Goal: Information Seeking & Learning: Find specific fact

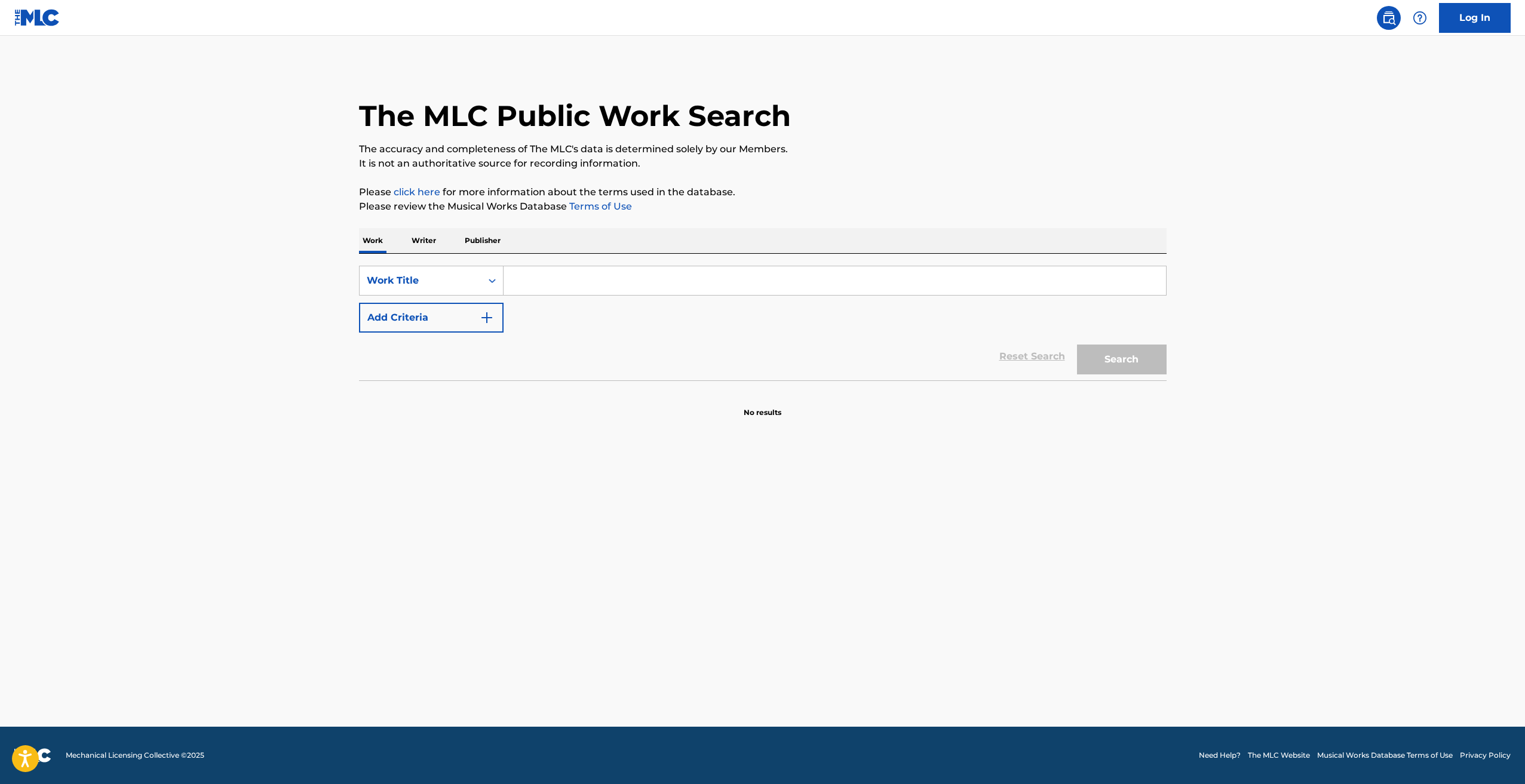
click at [574, 290] on input "Search Form" at bounding box center [835, 280] width 663 height 28
paste input "SPLIT-MIND-2"
click at [1115, 372] on button "Search" at bounding box center [1122, 359] width 89 height 30
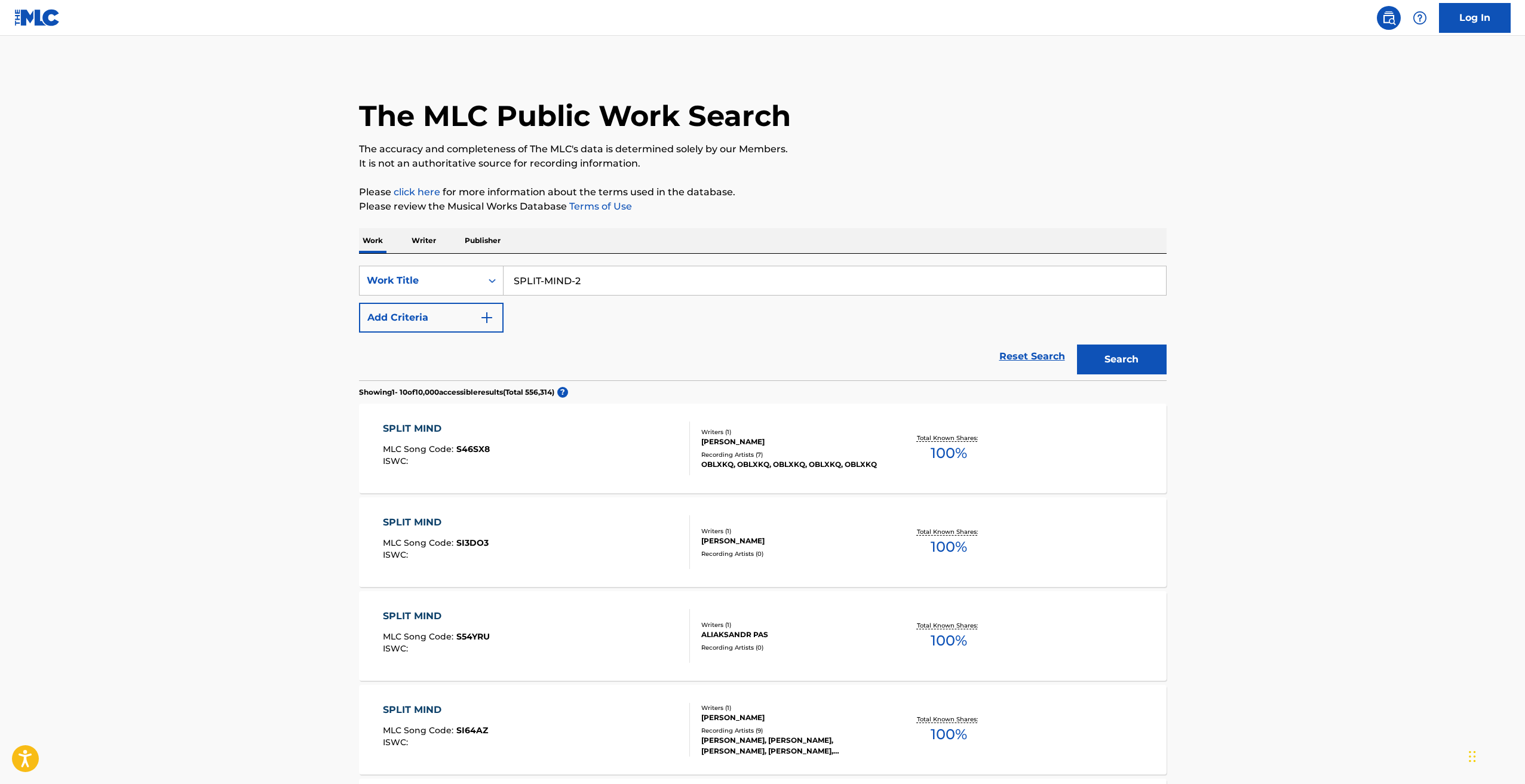
click at [454, 316] on button "Add Criteria" at bounding box center [431, 317] width 145 height 30
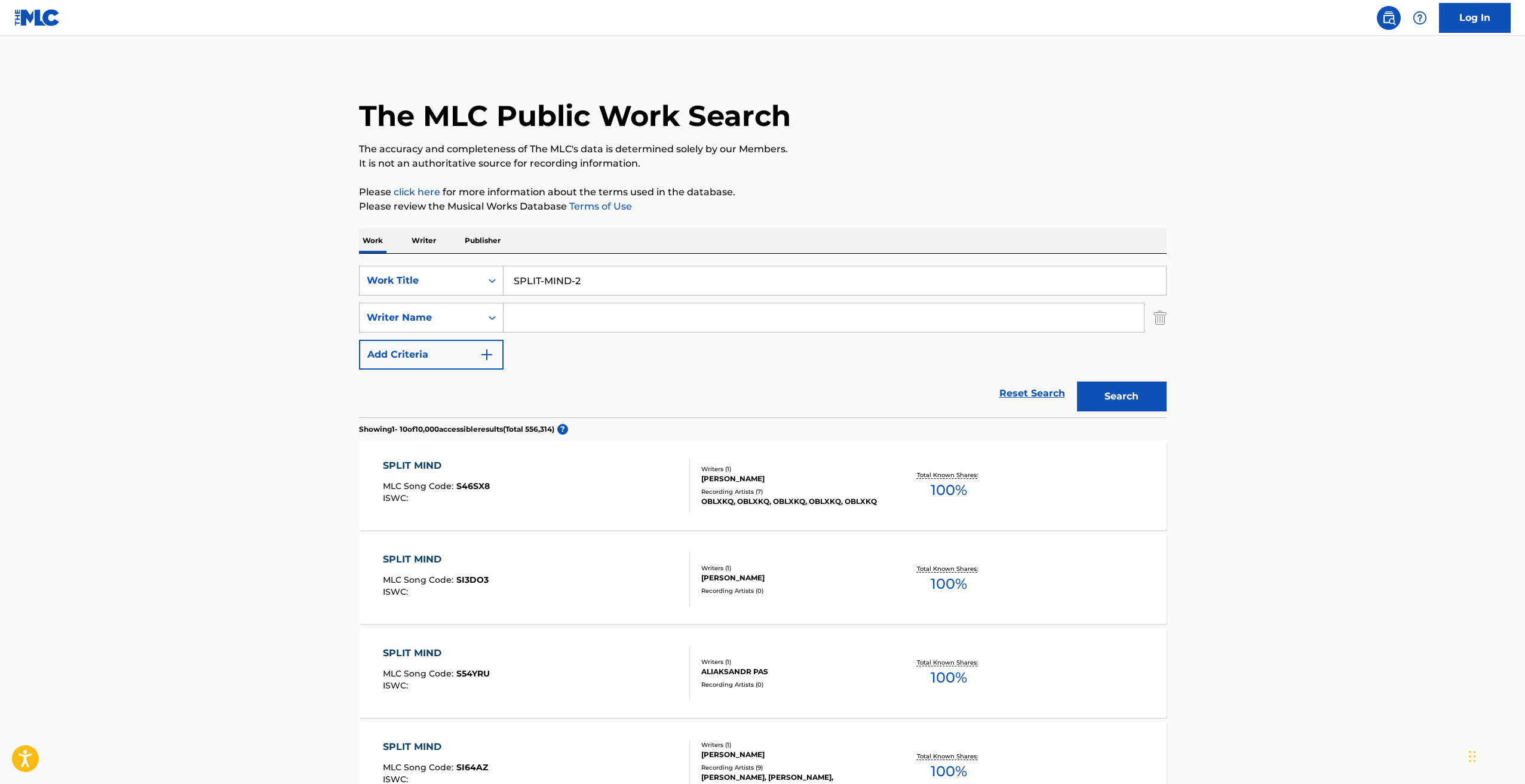
click at [1160, 319] on img "Search Form" at bounding box center [1160, 317] width 13 height 30
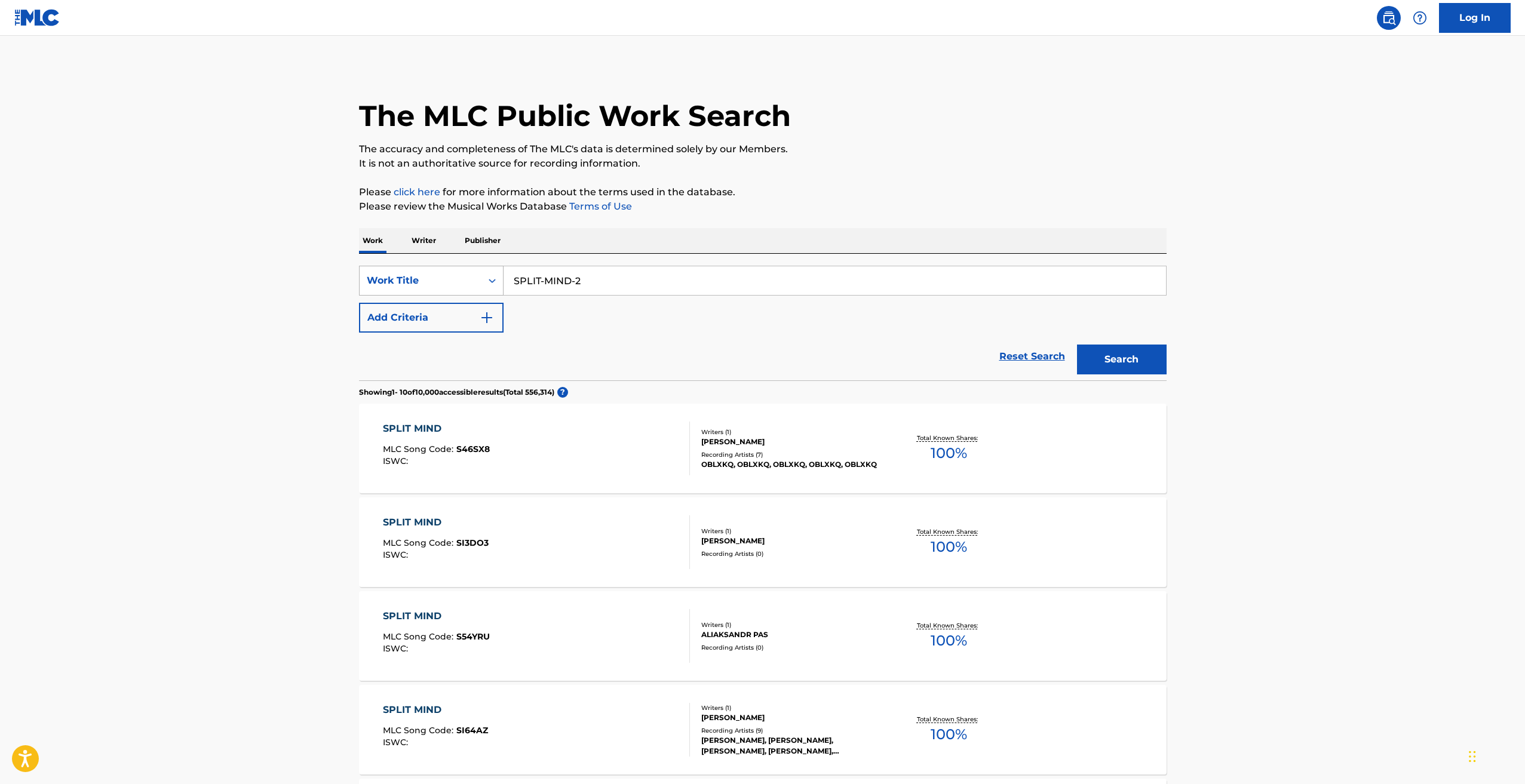
drag, startPoint x: 596, startPoint y: 282, endPoint x: 420, endPoint y: 270, distance: 176.4
click at [432, 271] on div "SearchWithCriteria0856bd5f-0ca6-4615-b3b2-8f907de719b8 Work Title SPLIT-MIND-2" at bounding box center [763, 280] width 808 height 30
paste input "[PERSON_NAME]"
type input "SPLIT-MIND-2"
click at [460, 286] on div "Work Title" at bounding box center [421, 280] width 108 height 15
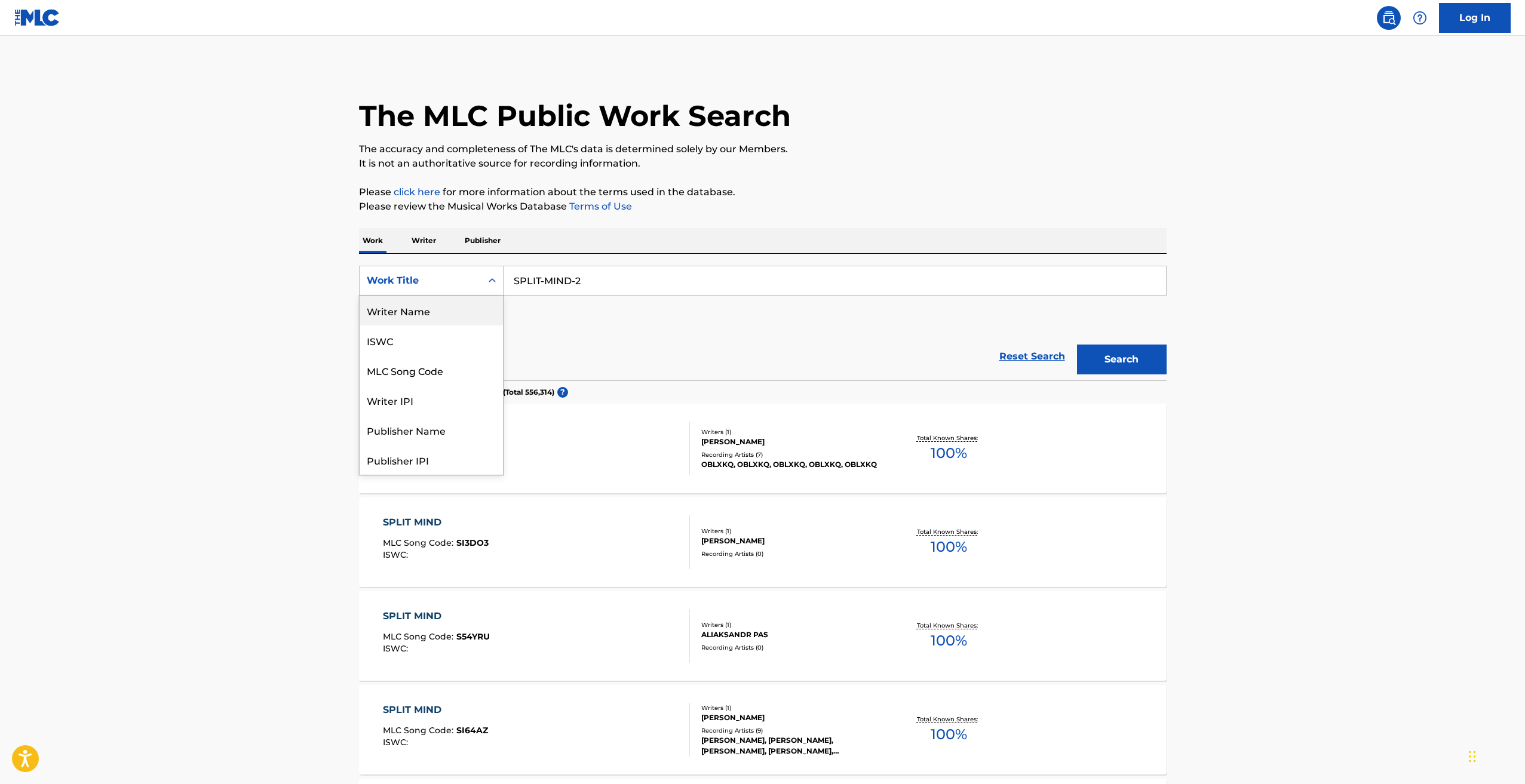
click at [428, 319] on div "Writer Name" at bounding box center [431, 310] width 143 height 30
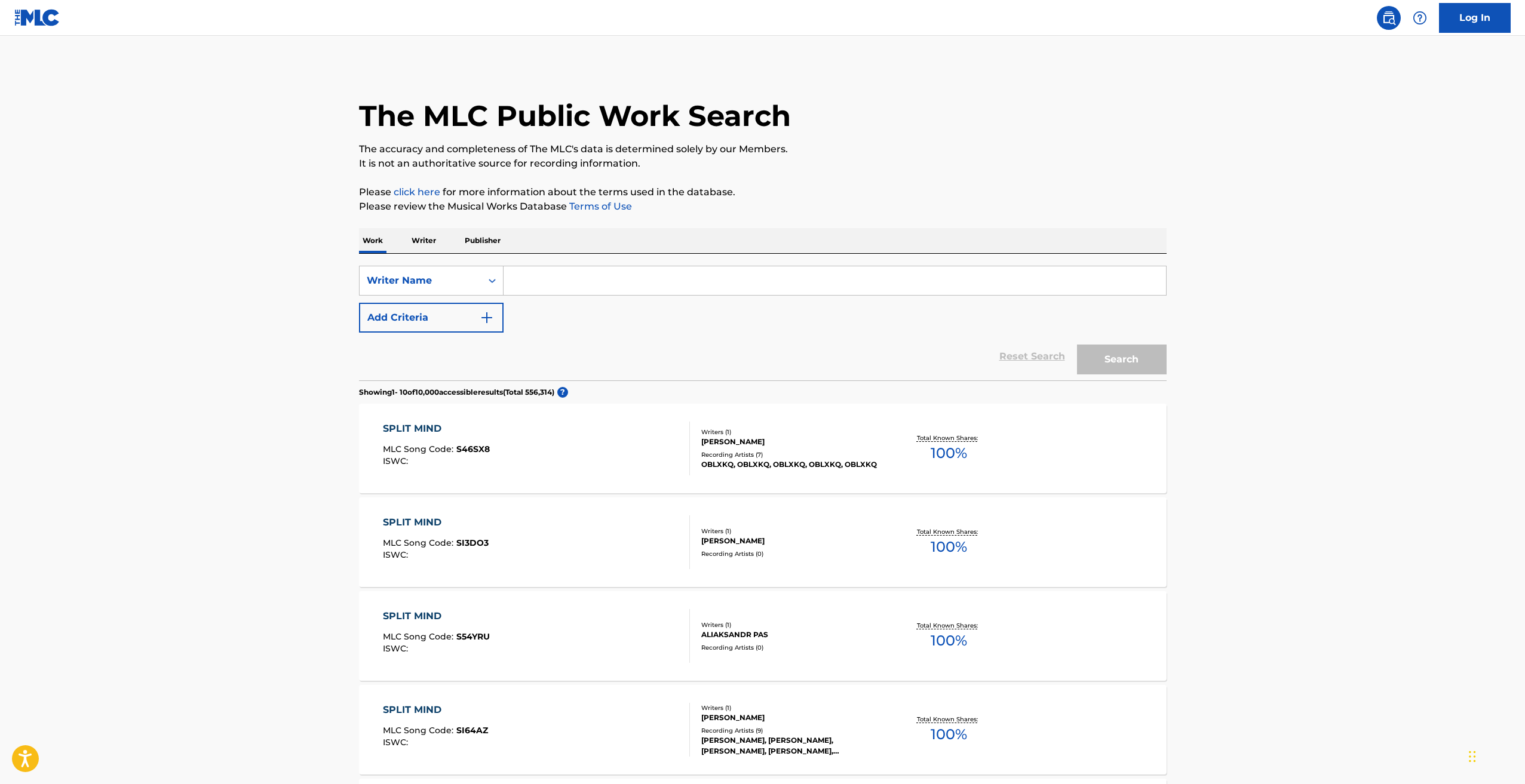
click at [620, 279] on input "Search Form" at bounding box center [835, 280] width 663 height 28
paste input "[PERSON_NAME]"
type input "[PERSON_NAME]"
click at [1077, 345] on button "Search" at bounding box center [1122, 359] width 89 height 30
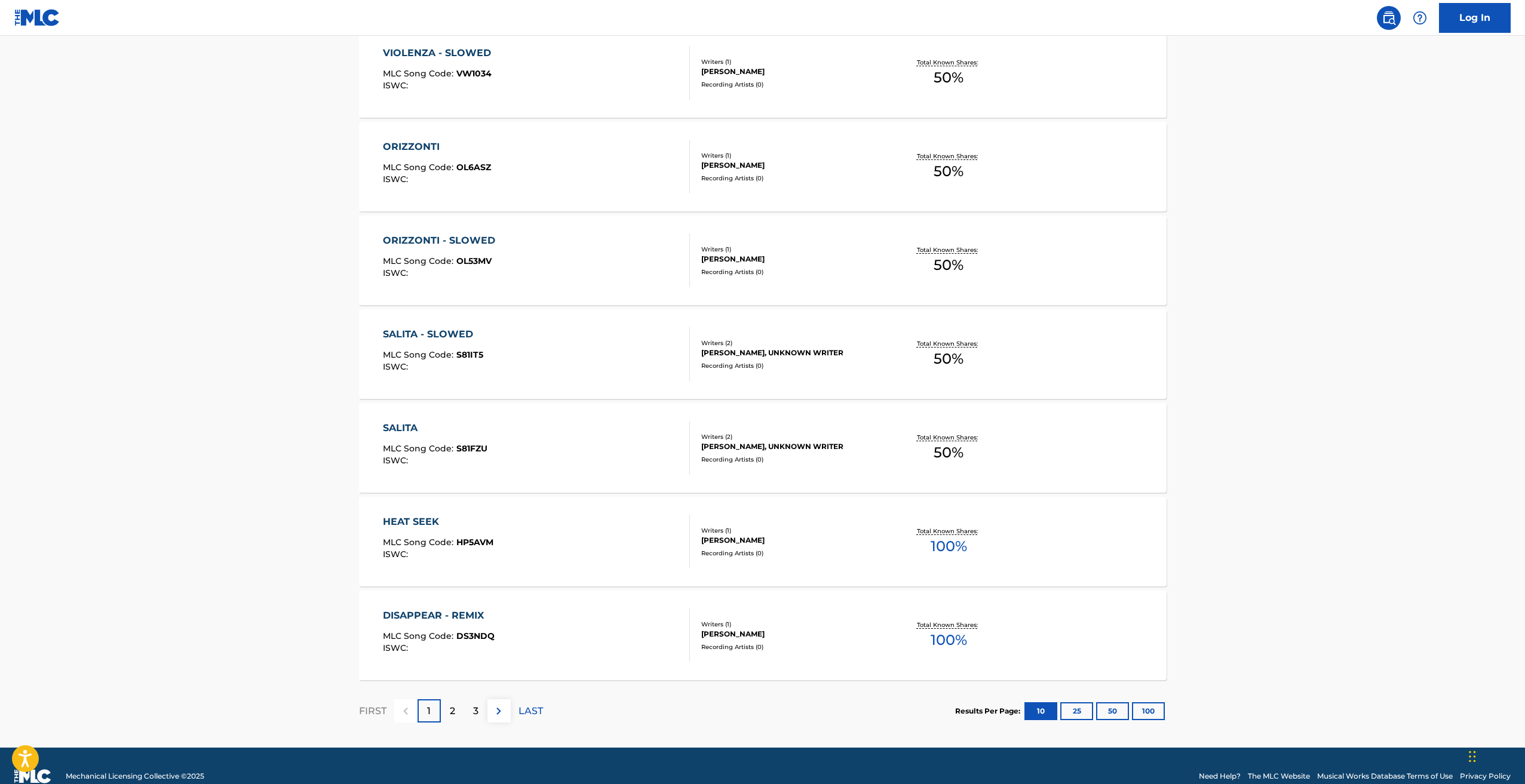
scroll to position [678, 0]
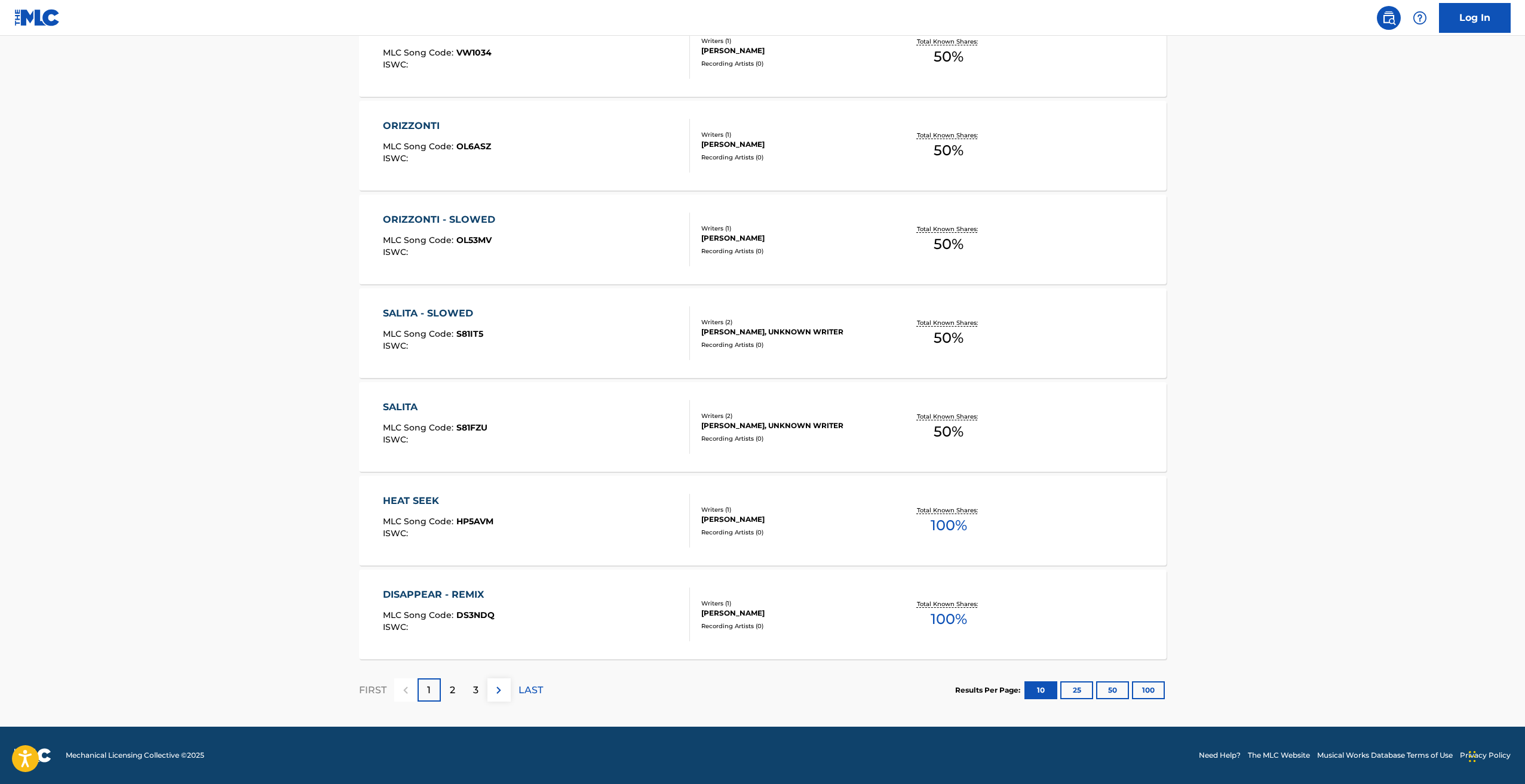
click at [486, 688] on div "3" at bounding box center [476, 690] width 24 height 24
click at [1155, 690] on button "100" at bounding box center [1148, 690] width 33 height 18
click at [472, 685] on img at bounding box center [476, 690] width 15 height 15
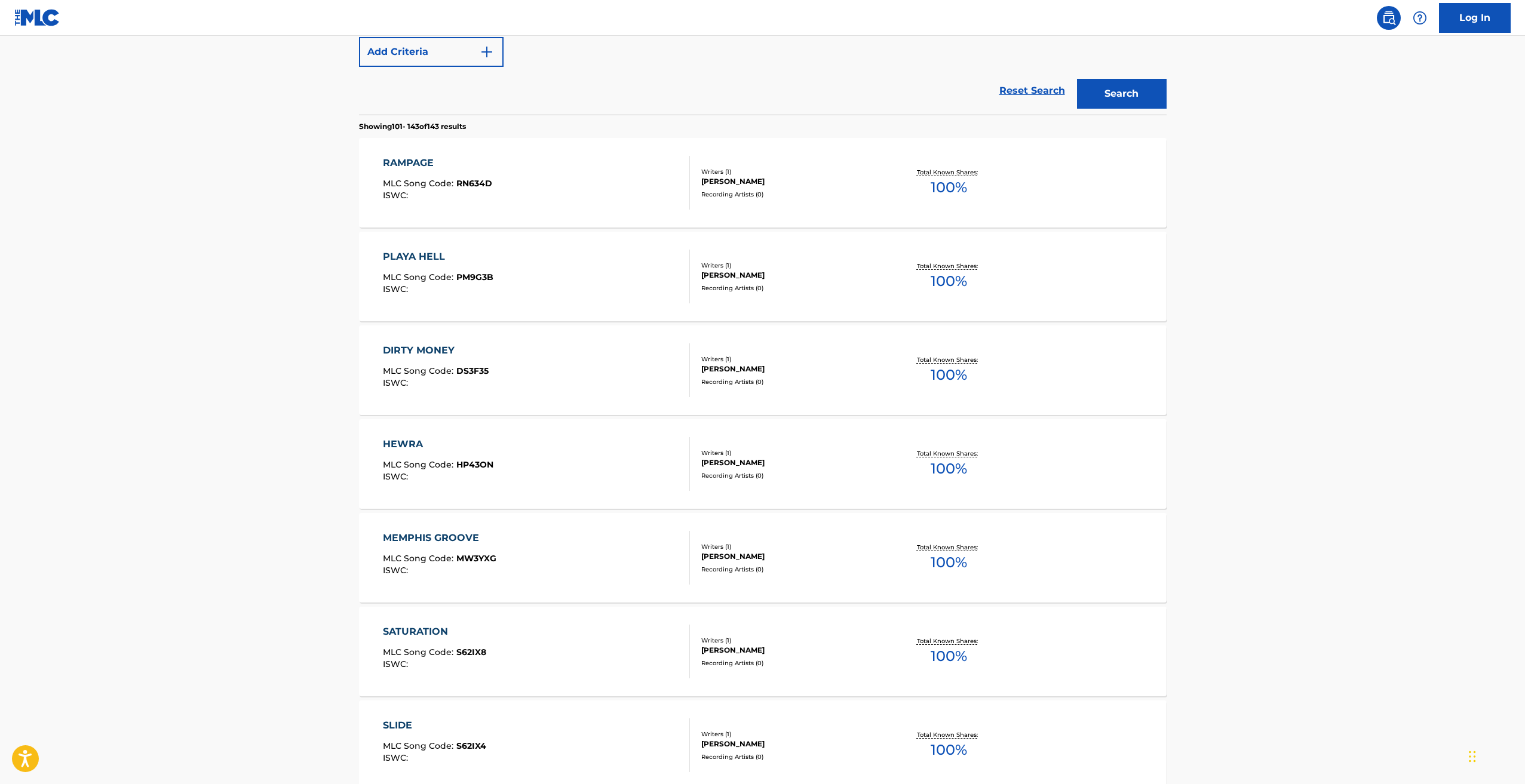
scroll to position [0, 0]
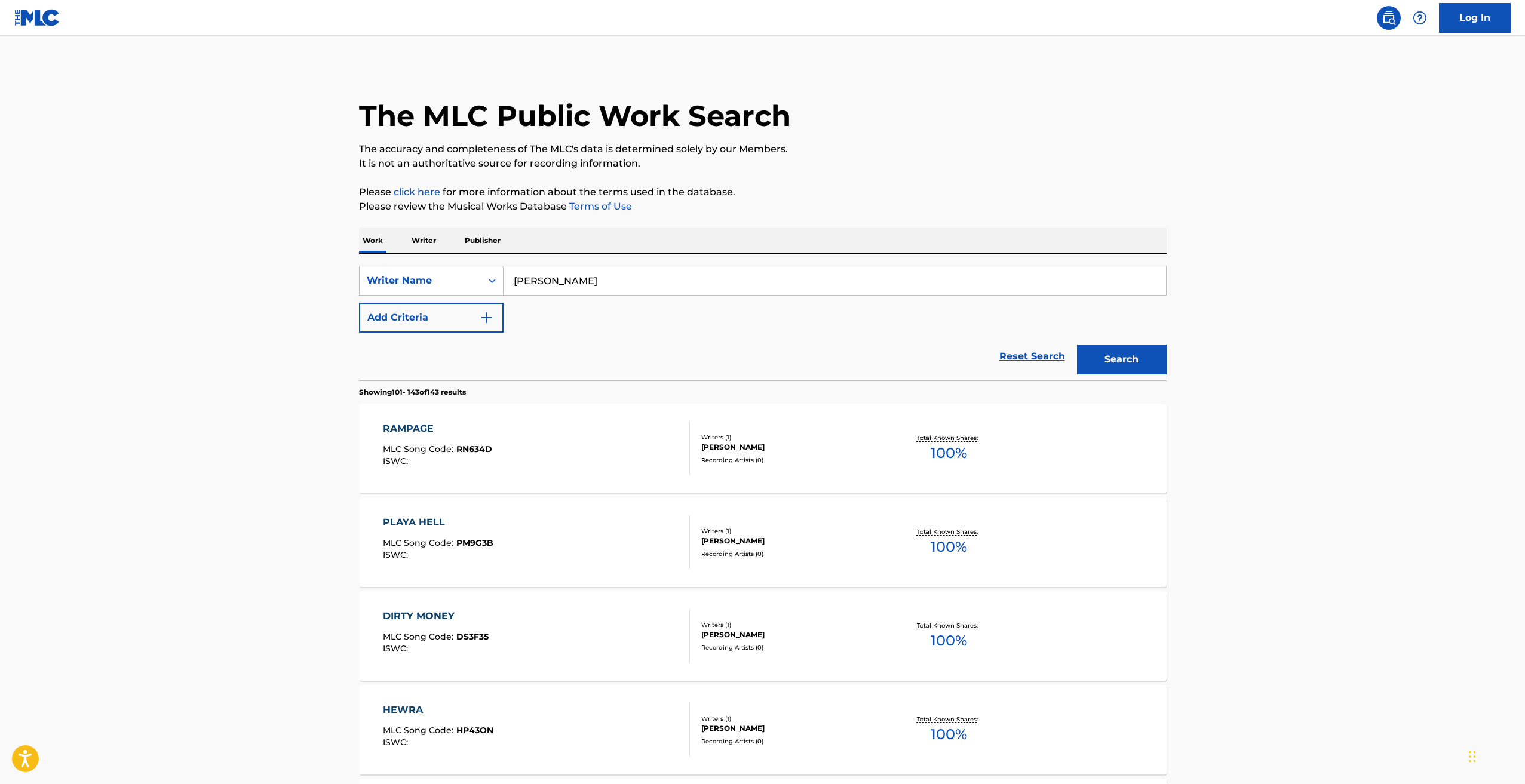
click at [403, 435] on div "RAMPAGE" at bounding box center [437, 429] width 109 height 15
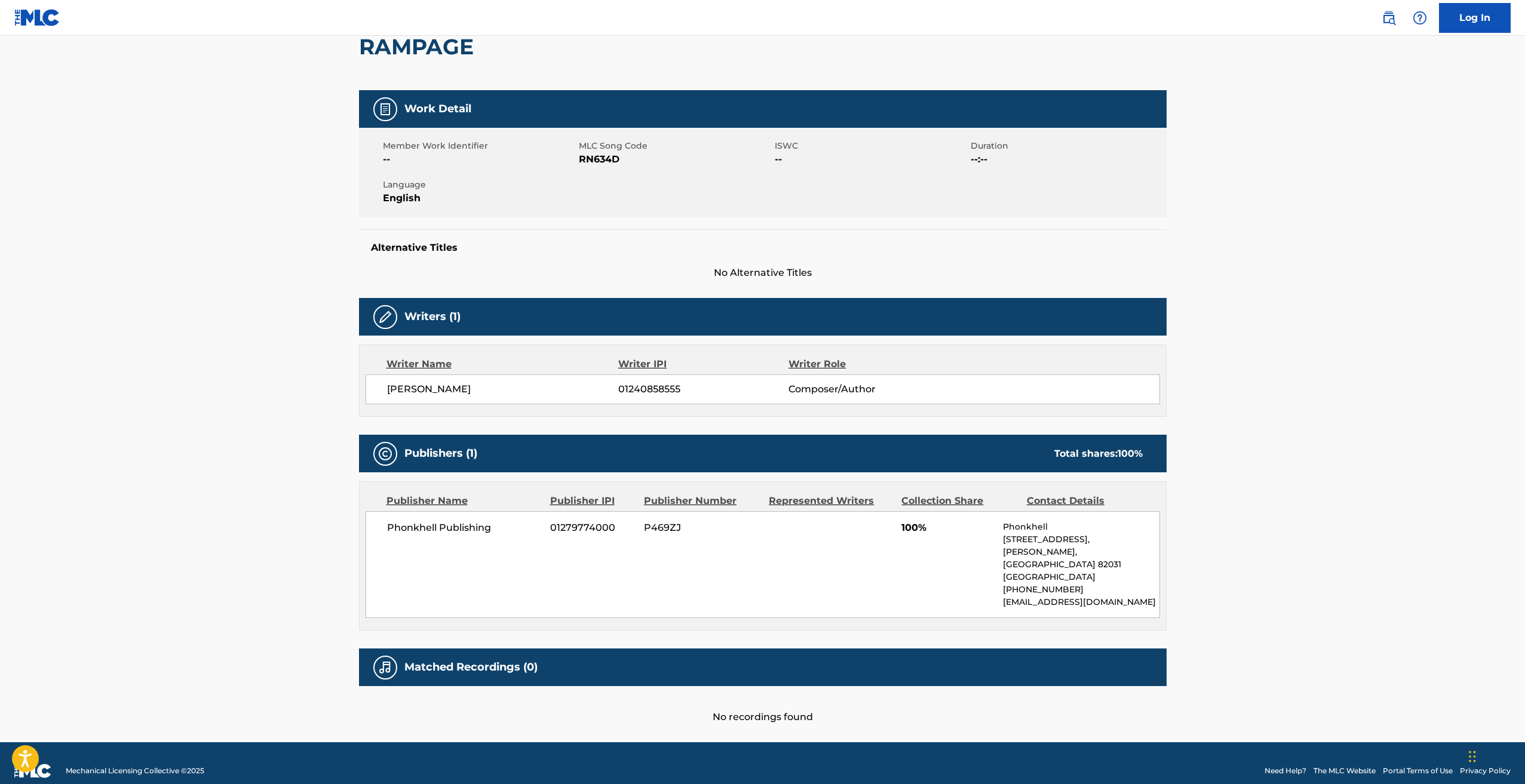
scroll to position [125, 0]
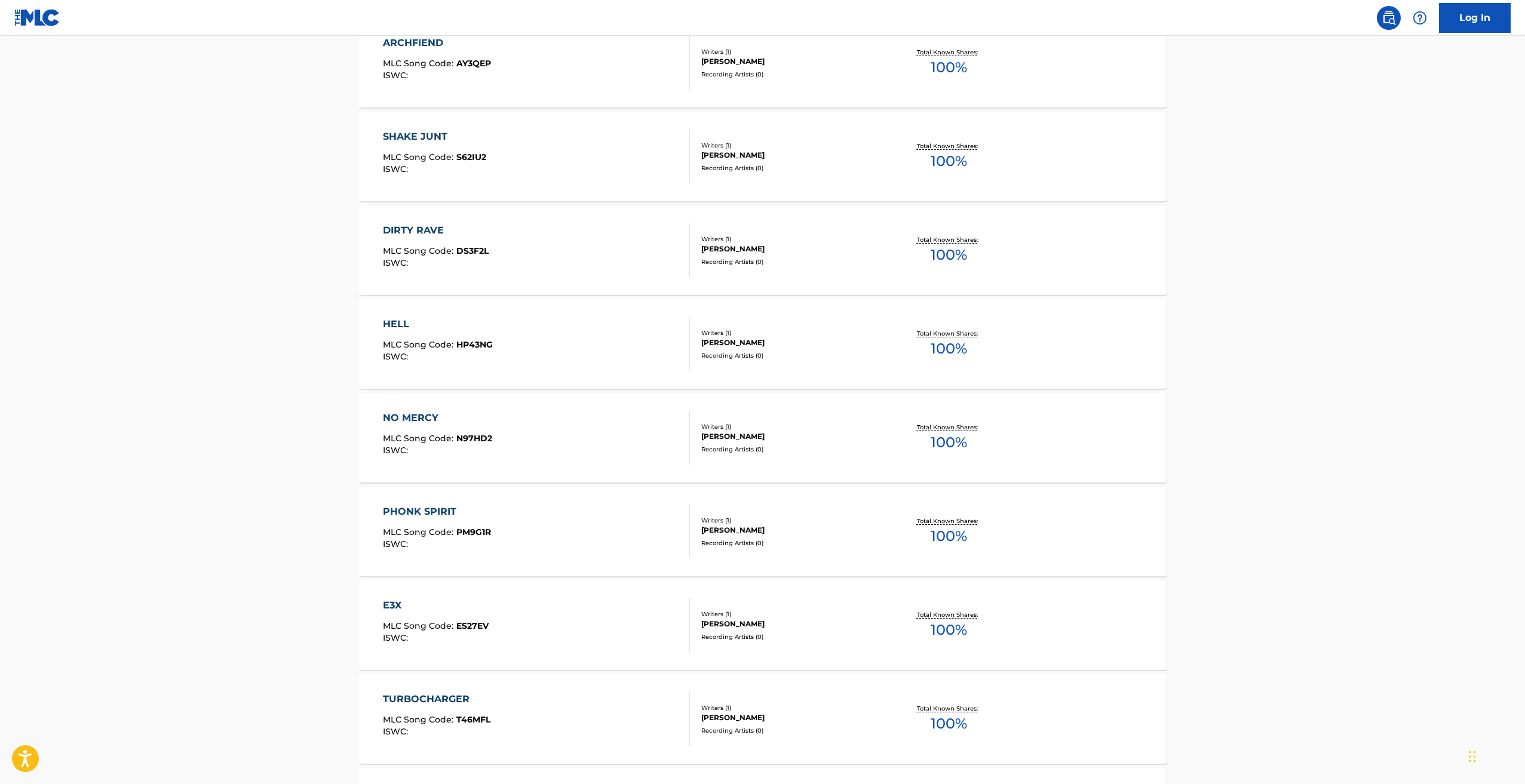
scroll to position [2389, 0]
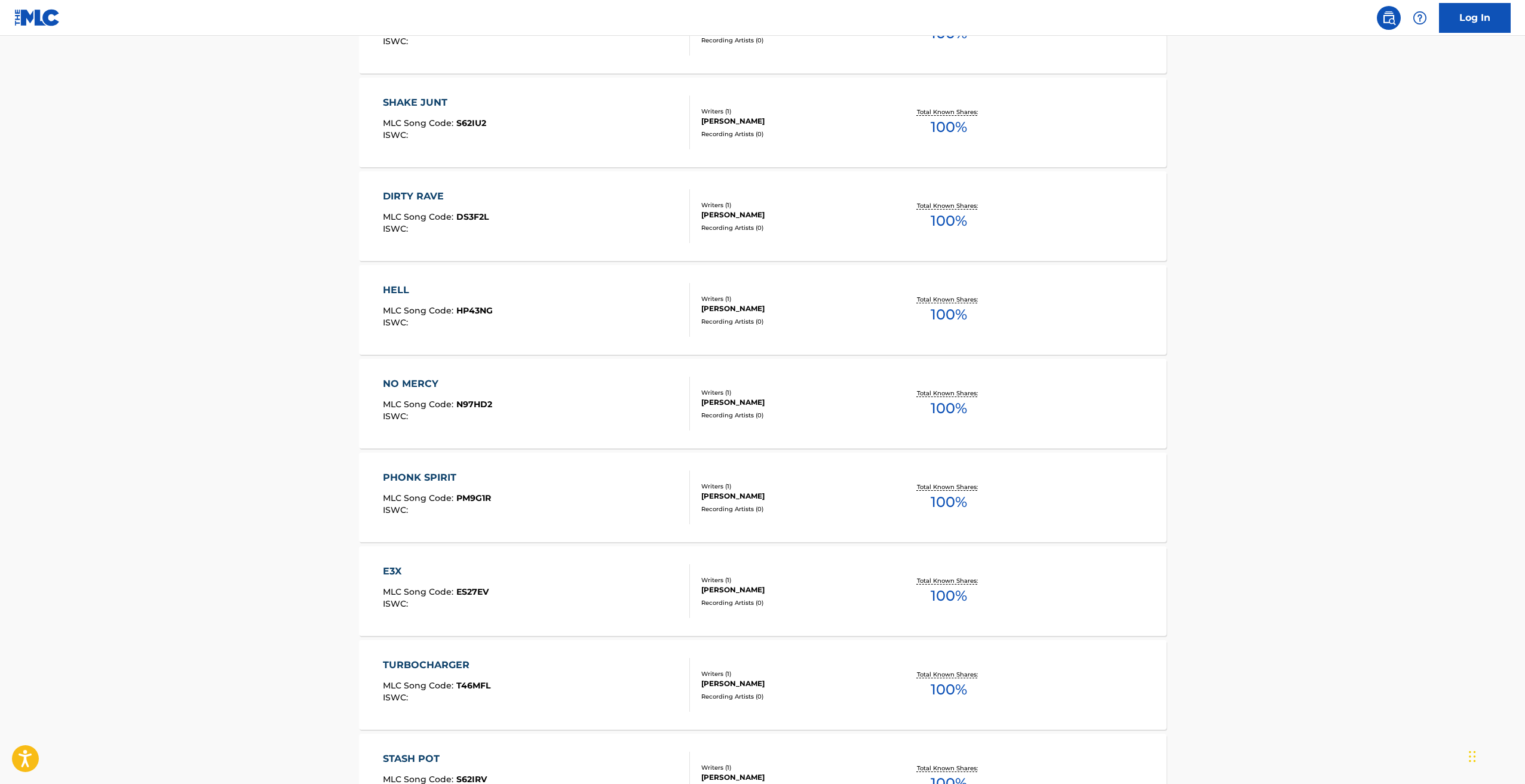
click at [406, 305] on span "MLC Song Code :" at bounding box center [420, 311] width 74 height 11
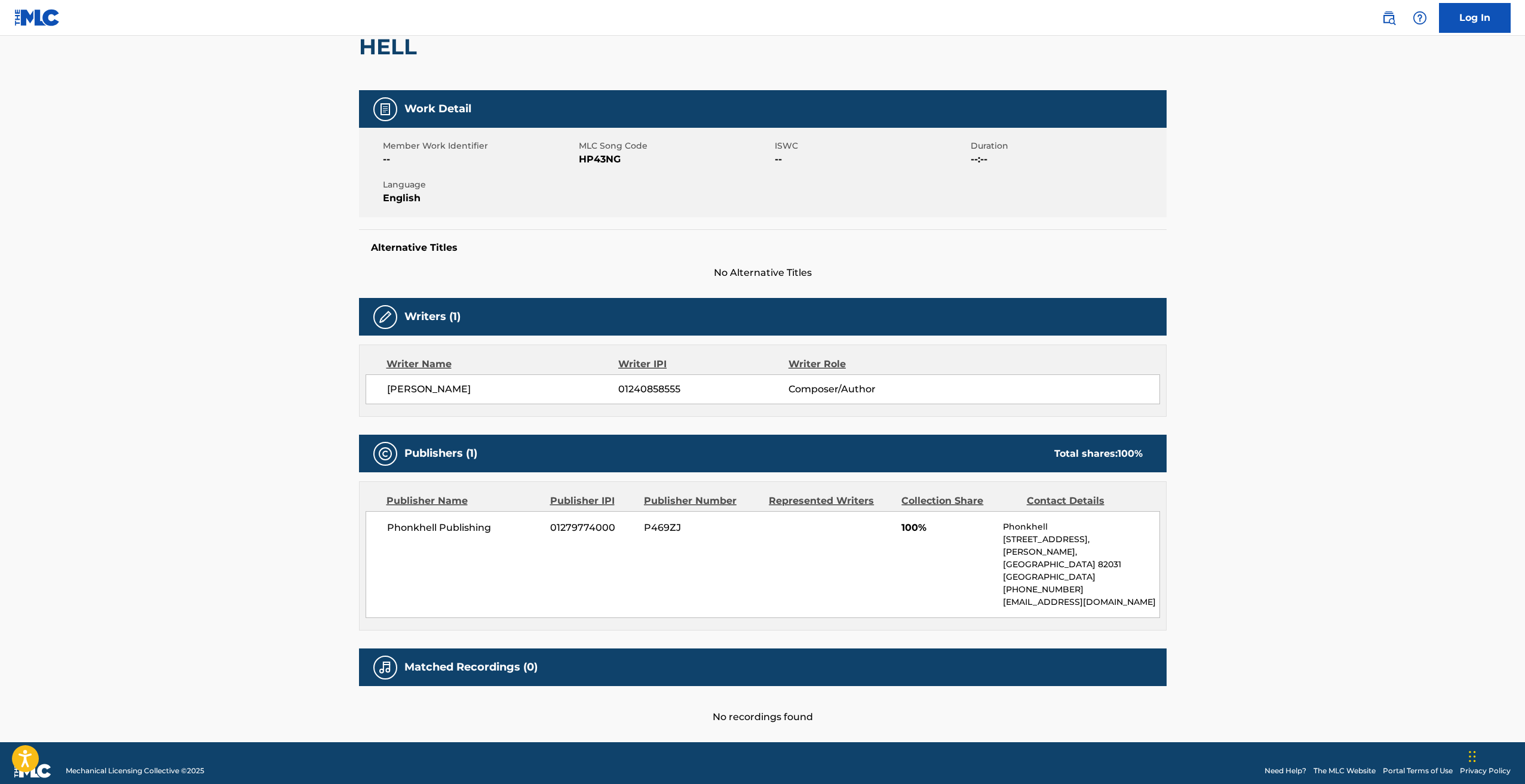
scroll to position [125, 0]
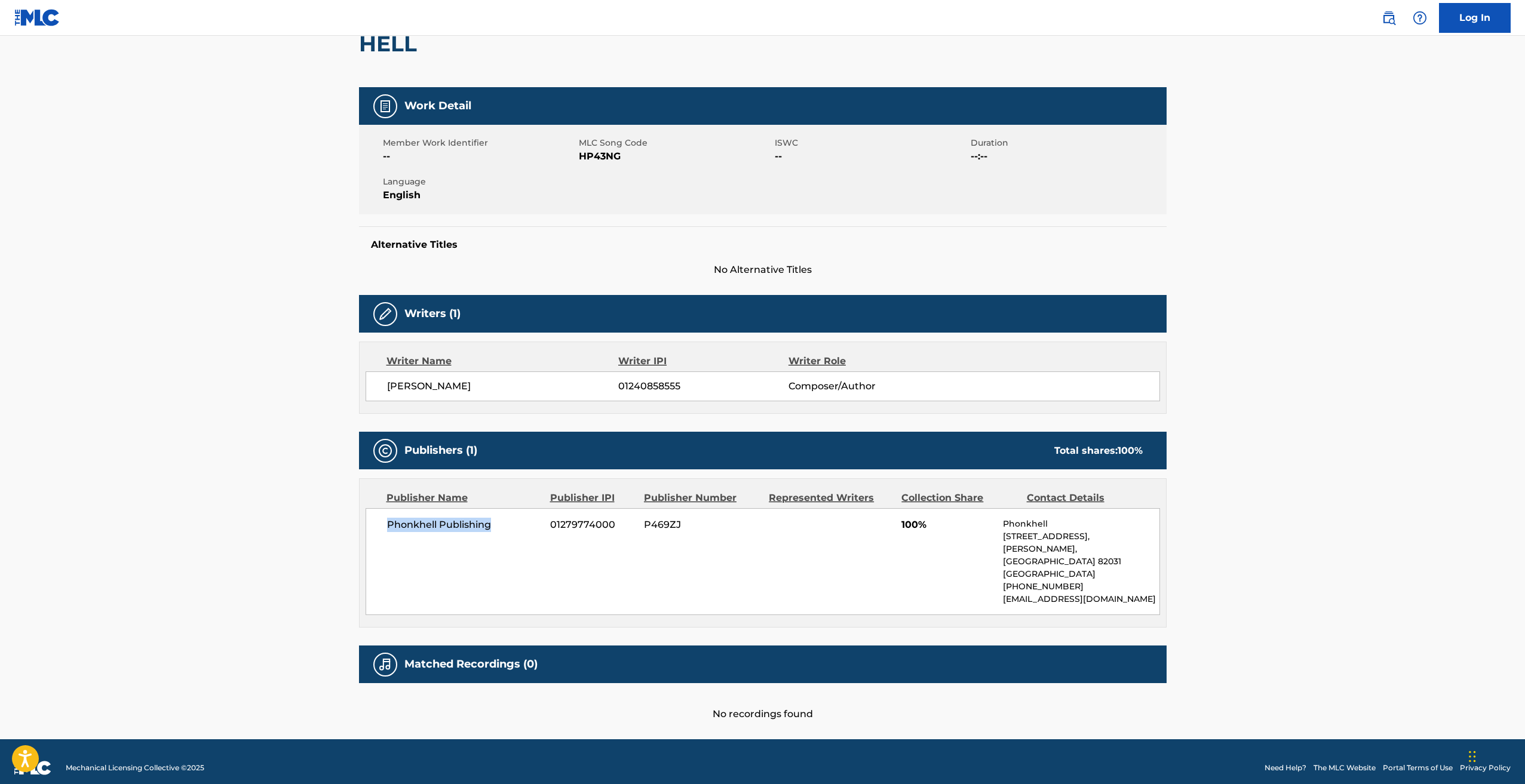
drag, startPoint x: 493, startPoint y: 522, endPoint x: 380, endPoint y: 527, distance: 113.1
click at [380, 527] on div "Phonkhell Publishing 01279774000 P469ZJ 100% [STREET_ADDRESS][PERSON_NAME] [PHO…" at bounding box center [763, 562] width 795 height 107
copy span "Phonkhell Publishing"
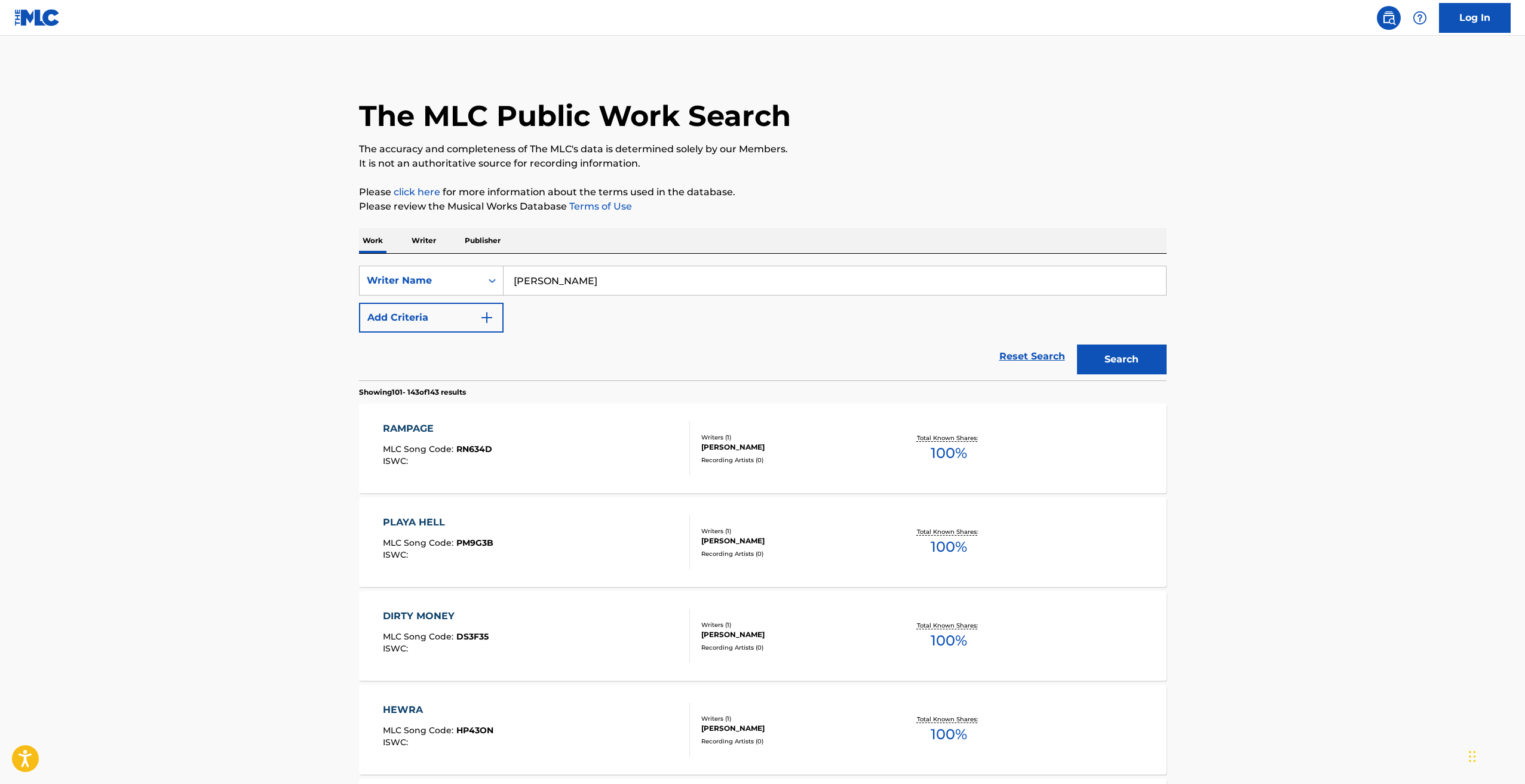
click at [611, 277] on input "[PERSON_NAME]" at bounding box center [835, 280] width 663 height 28
click at [611, 277] on input "[PERSON_NAME]" at bounding box center [835, 280] width 663 height 28
paste input "[PERSON_NAME]"
click at [1139, 360] on button "Search" at bounding box center [1122, 359] width 89 height 30
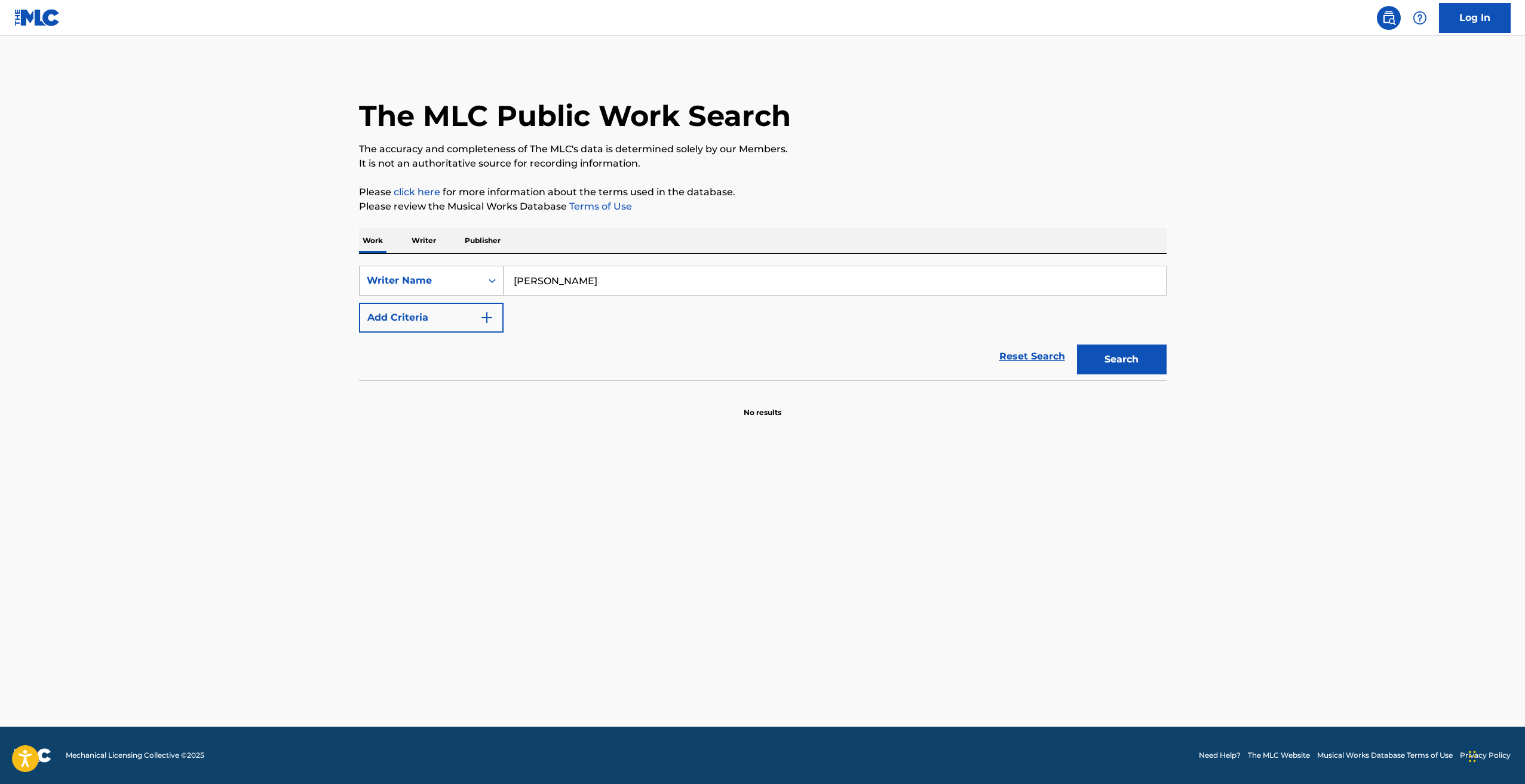
drag, startPoint x: 605, startPoint y: 289, endPoint x: 493, endPoint y: 283, distance: 112.2
click at [493, 283] on div "SearchWithCriteria692cb513-4ee1-4529-b601-50c42df552bf Writer Name [PERSON_NAME]" at bounding box center [763, 280] width 808 height 30
paste input "[MEDICAL_DATA][PERSON_NAME]"
click at [1149, 360] on button "Search" at bounding box center [1122, 359] width 89 height 30
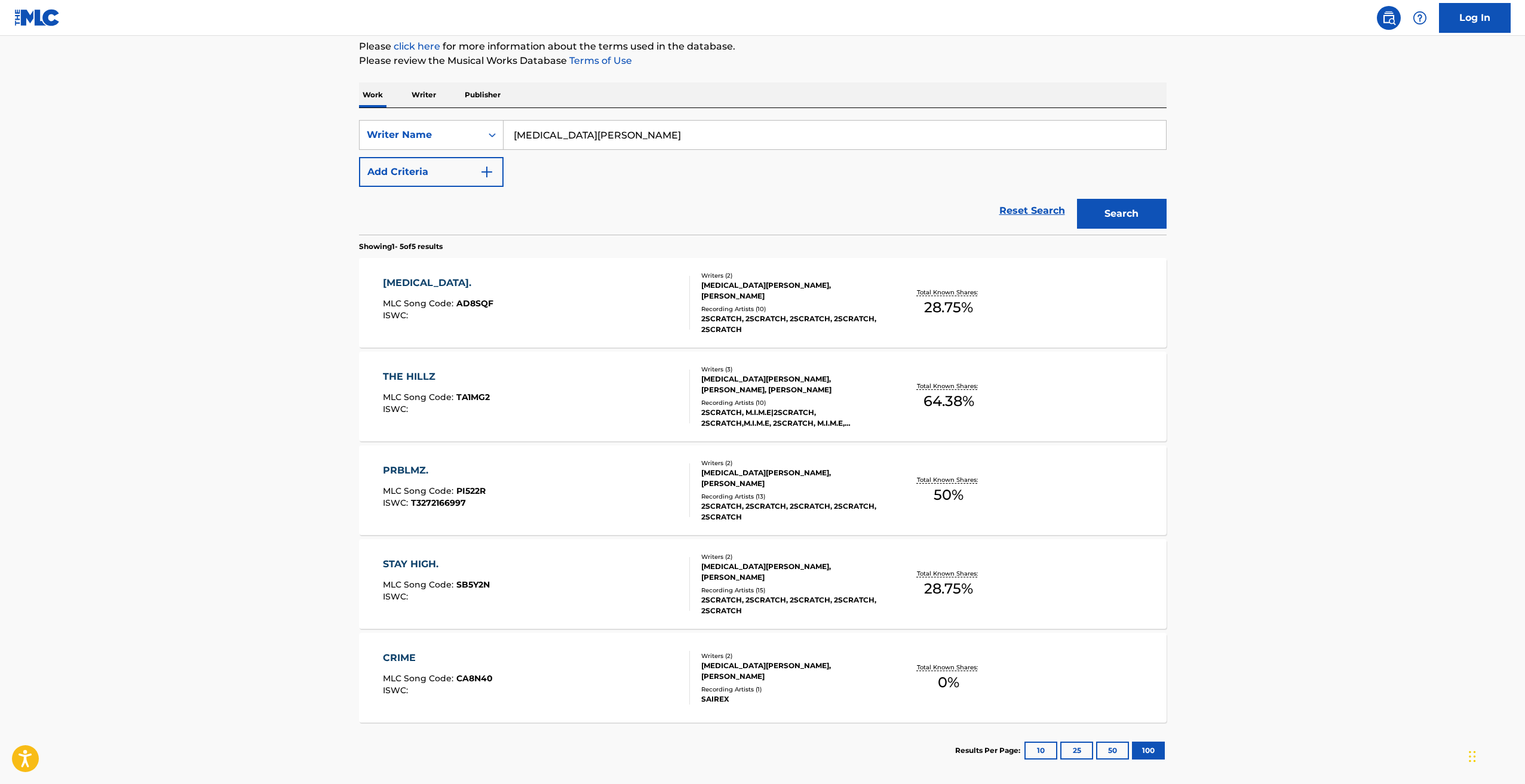
scroll to position [144, 0]
click at [568, 138] on input "[MEDICAL_DATA][PERSON_NAME]" at bounding box center [835, 137] width 663 height 28
click at [568, 138] on input "[MEDICAL_DATA][PERSON_NAME]" at bounding box center [835, 137] width 663 height 28
click at [570, 138] on input "[MEDICAL_DATA][PERSON_NAME]" at bounding box center [835, 137] width 663 height 28
paste input "hellishsin prob"
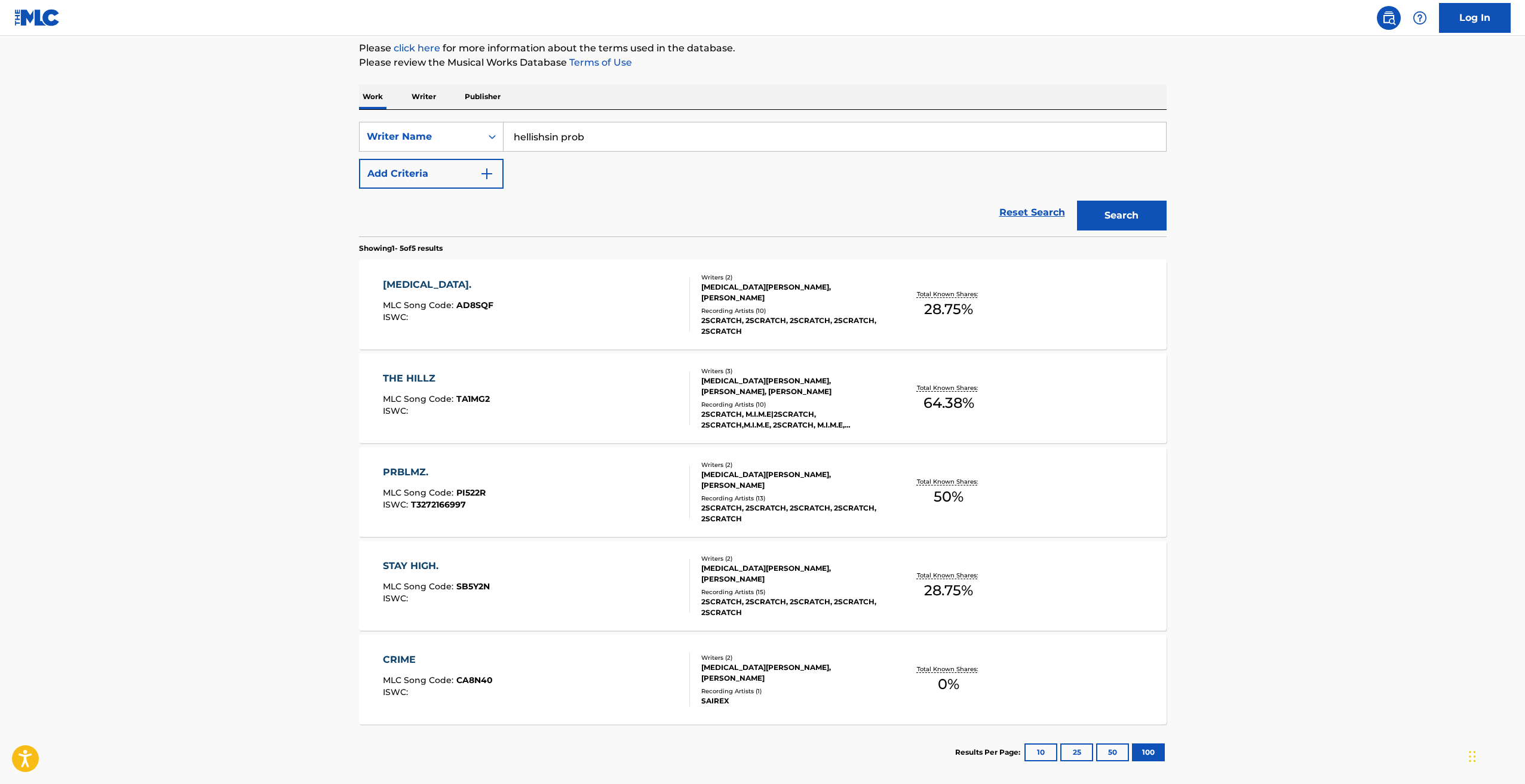
type input "hellishsin prob"
click at [1100, 205] on button "Search" at bounding box center [1122, 215] width 89 height 30
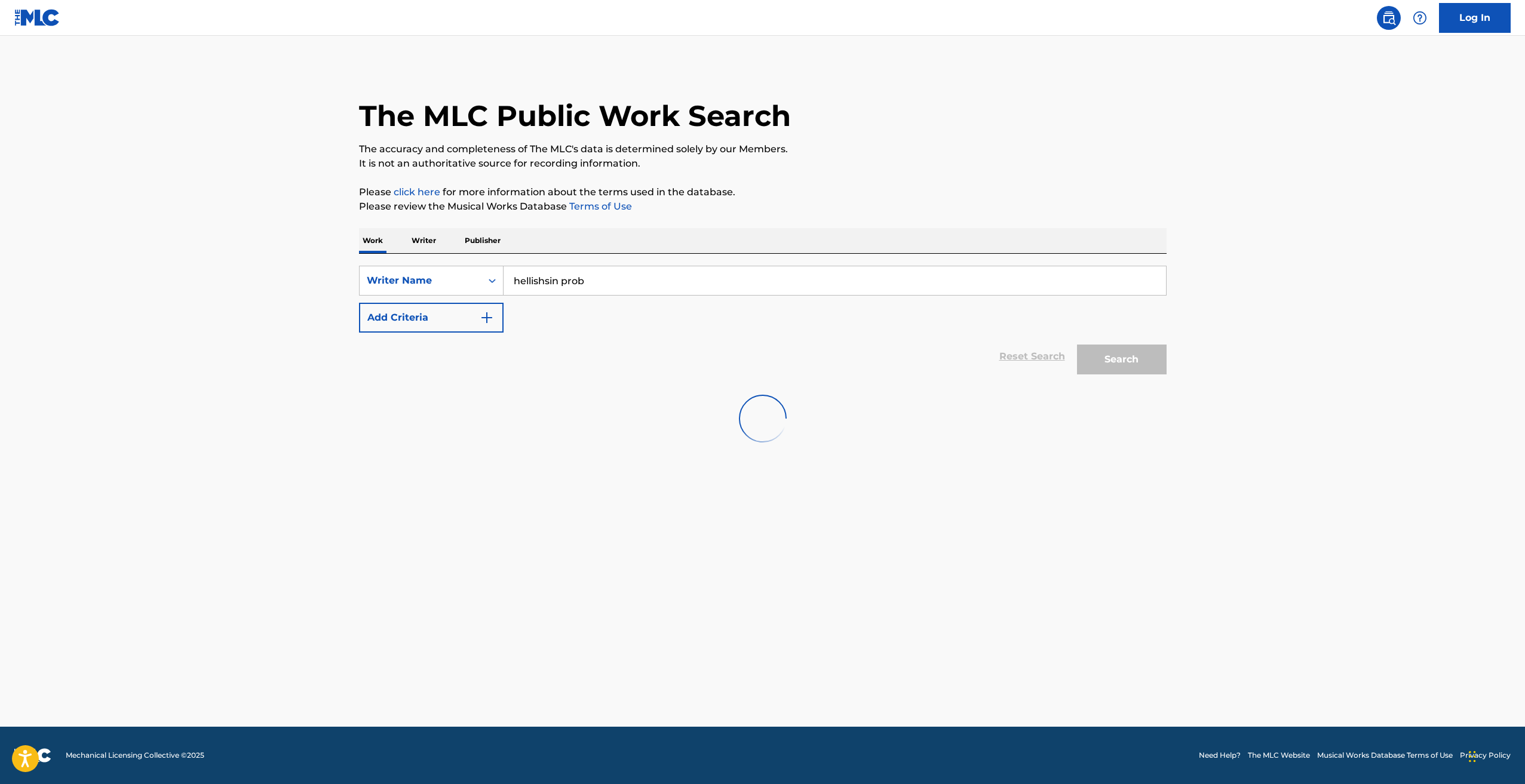
scroll to position [0, 0]
